Goal: Navigation & Orientation: Find specific page/section

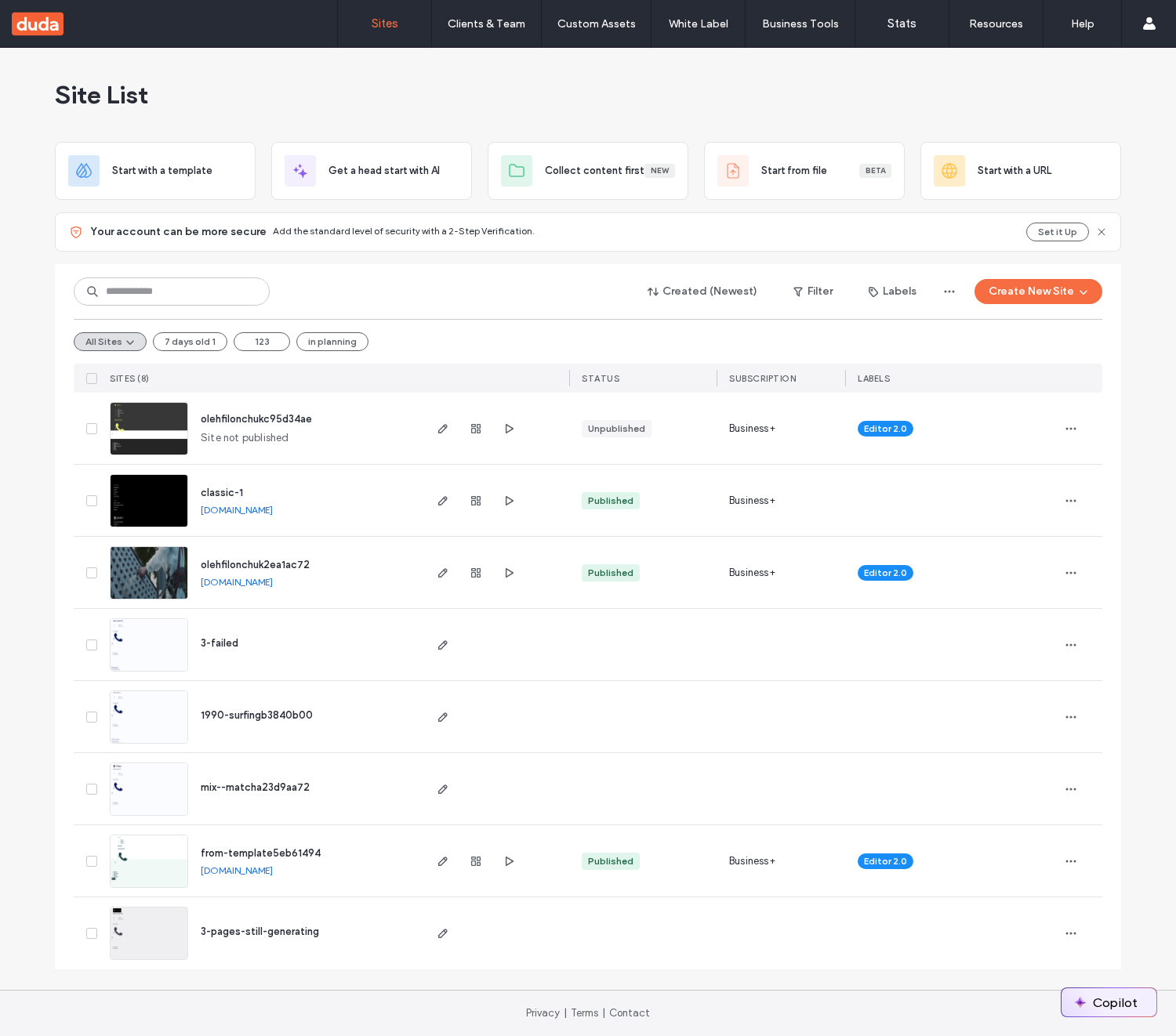
click at [1121, 997] on button "Copilot" at bounding box center [1109, 1003] width 95 height 29
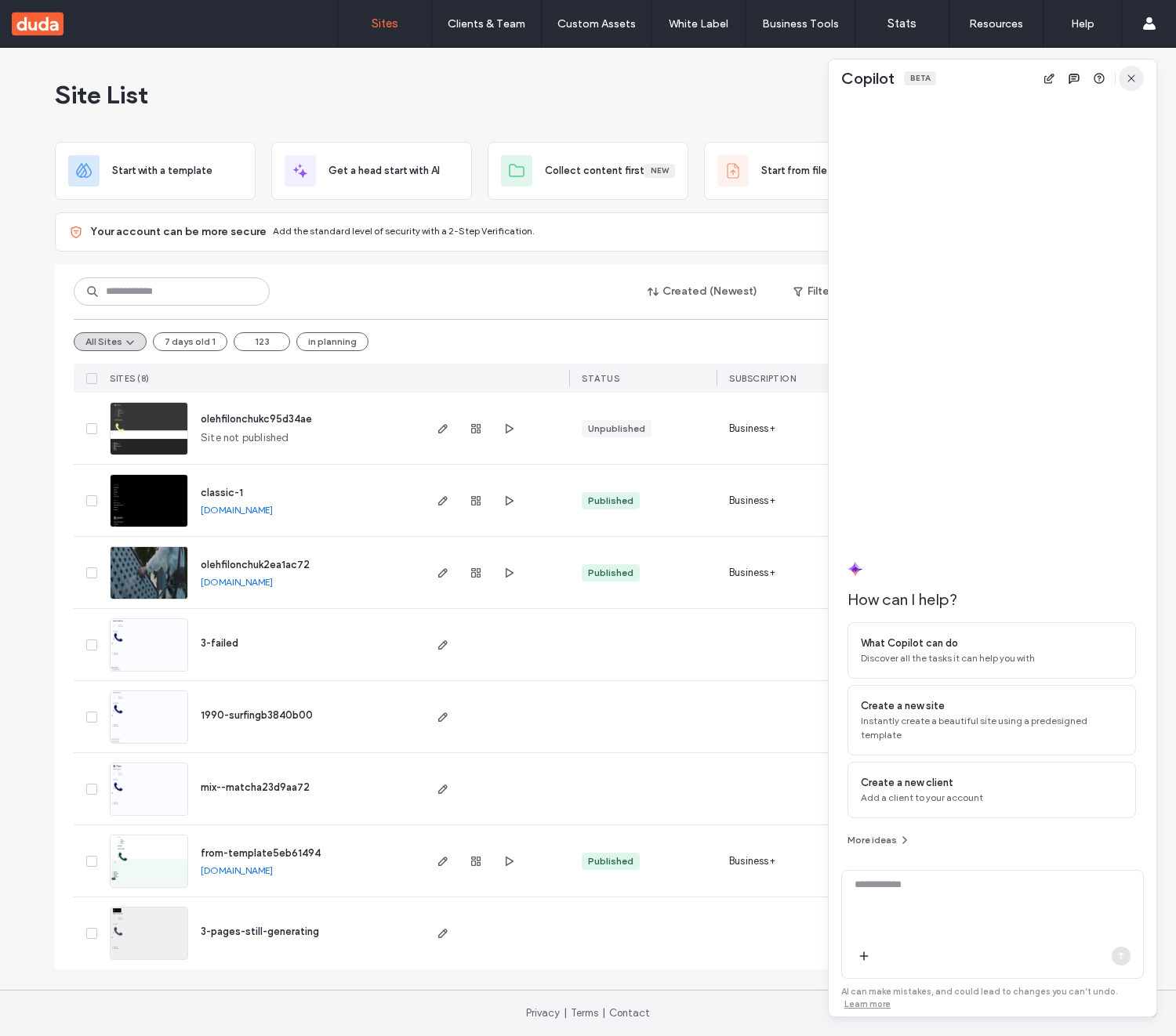
click at [1130, 83] on icon "button" at bounding box center [1131, 78] width 13 height 13
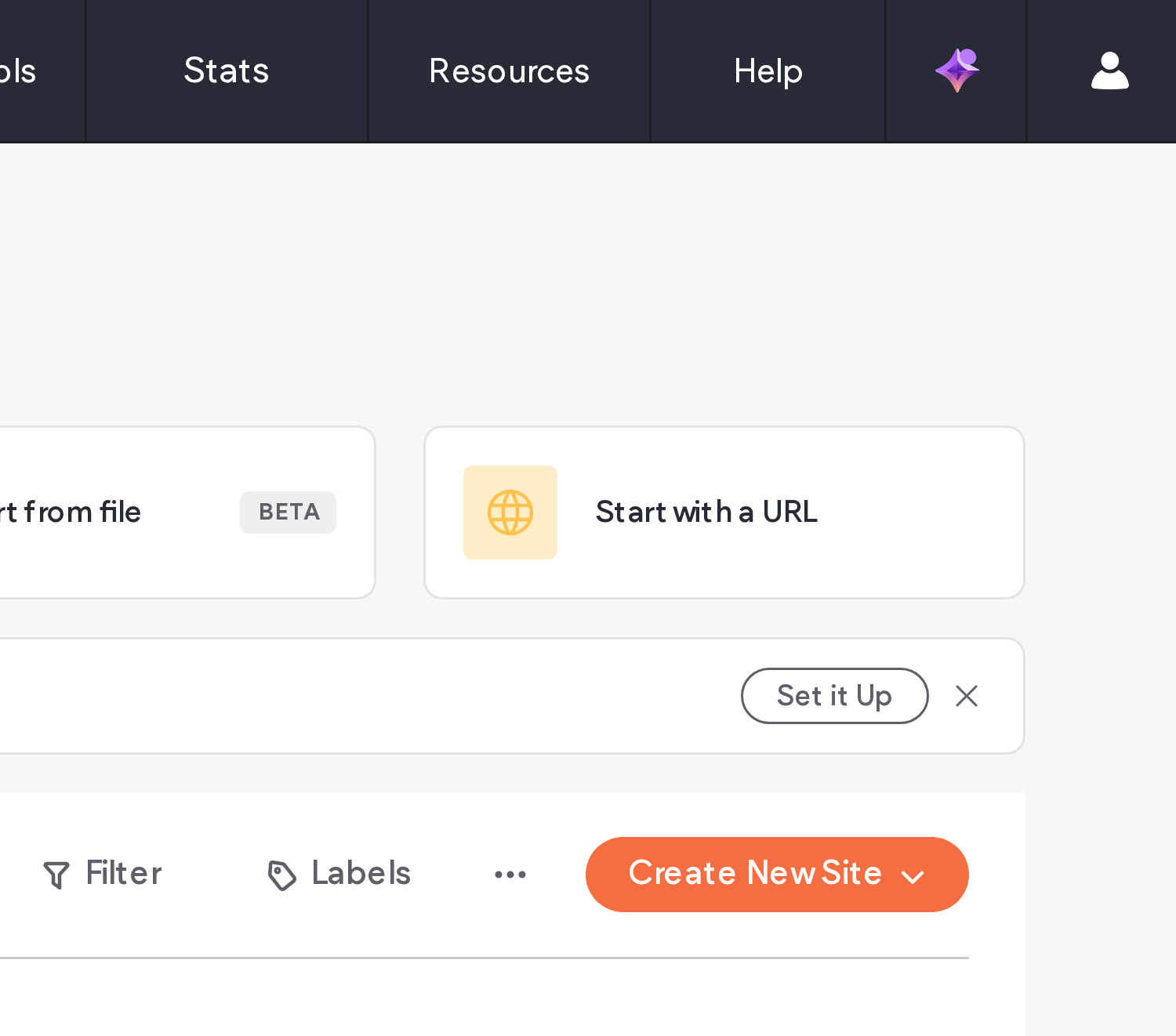
click at [1126, 97] on div "Site List Start with a template Get a head start with AI Collect content first …" at bounding box center [588, 518] width 1176 height 942
